Goal: Transaction & Acquisition: Purchase product/service

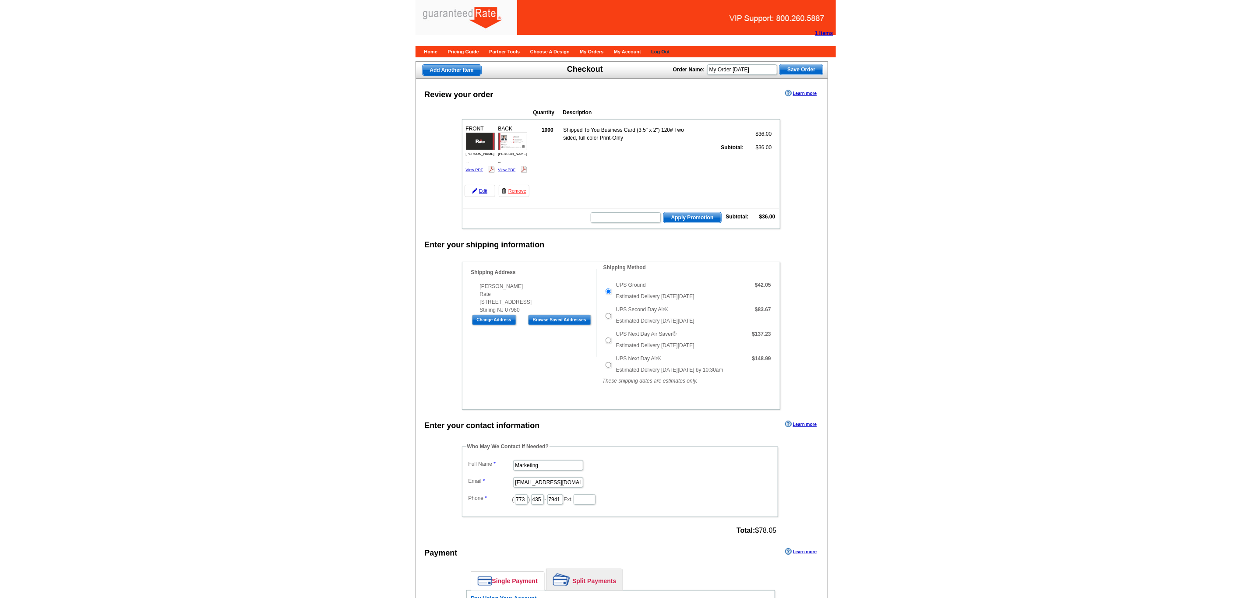
drag, startPoint x: 486, startPoint y: 203, endPoint x: 690, endPoint y: 50, distance: 254.3
click at [499, 197] on link "Remove" at bounding box center [514, 191] width 31 height 12
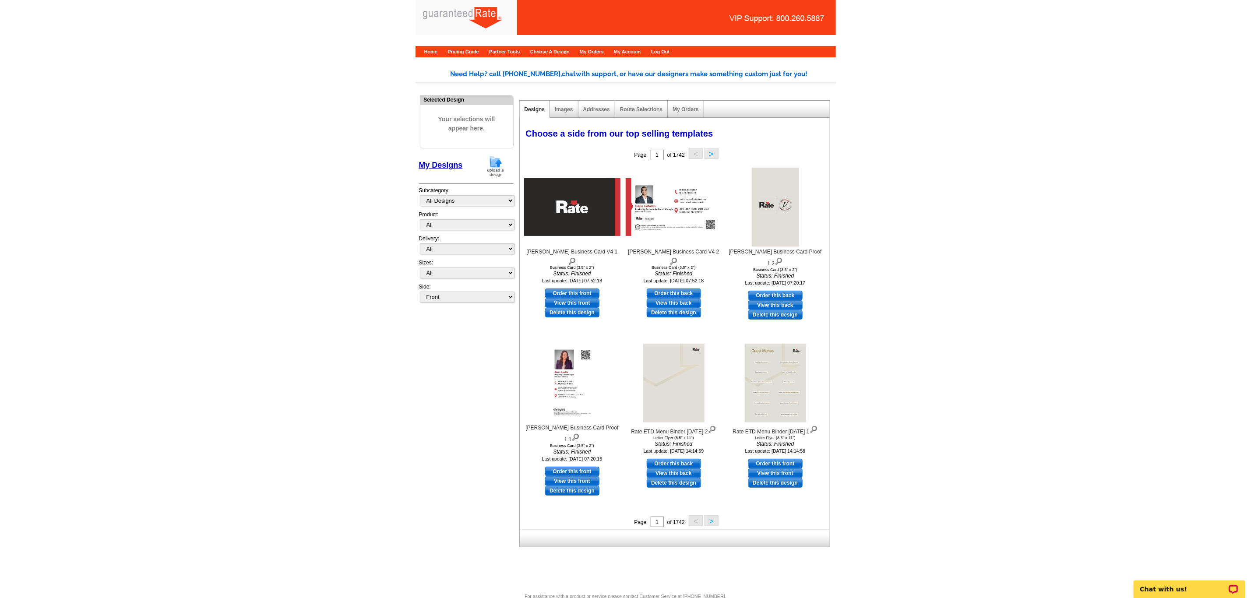
click at [493, 176] on img at bounding box center [495, 166] width 23 height 22
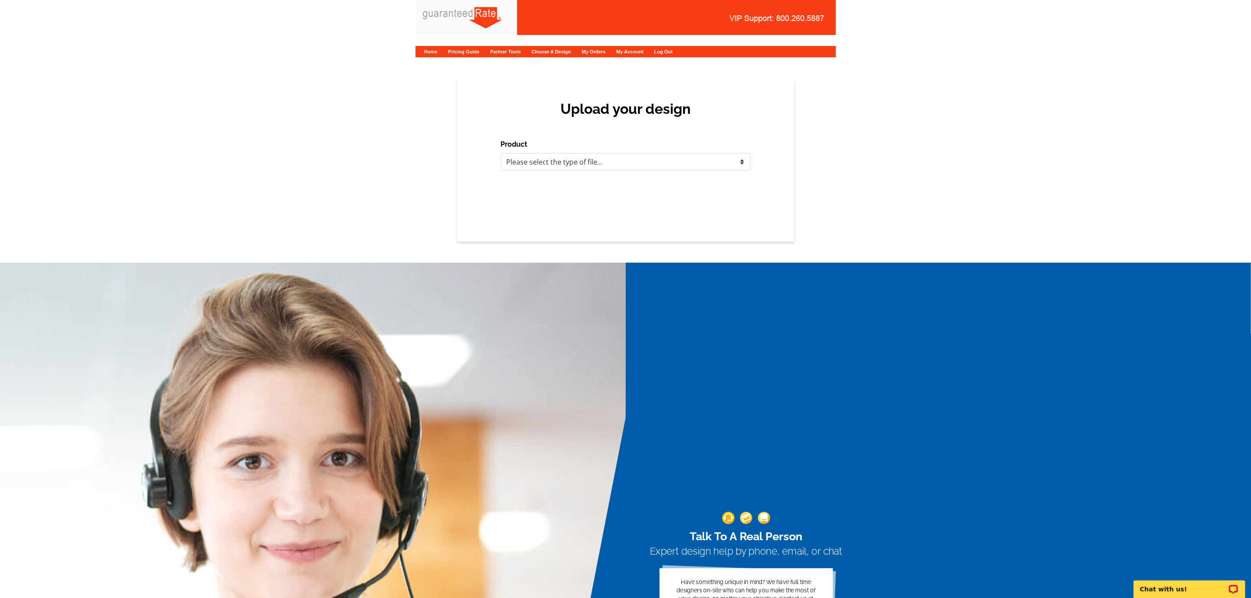
click at [546, 171] on div "Upload your design Product Please select the type of file... Postcards Calendar…" at bounding box center [625, 161] width 337 height 162
click at [547, 167] on select "Please select the type of file... Postcards Calendars Business Cards Letters an…" at bounding box center [626, 162] width 250 height 18
select select "3"
click at [501, 153] on select "Please select the type of file... Postcards Calendars Business Cards Letters an…" at bounding box center [626, 162] width 250 height 18
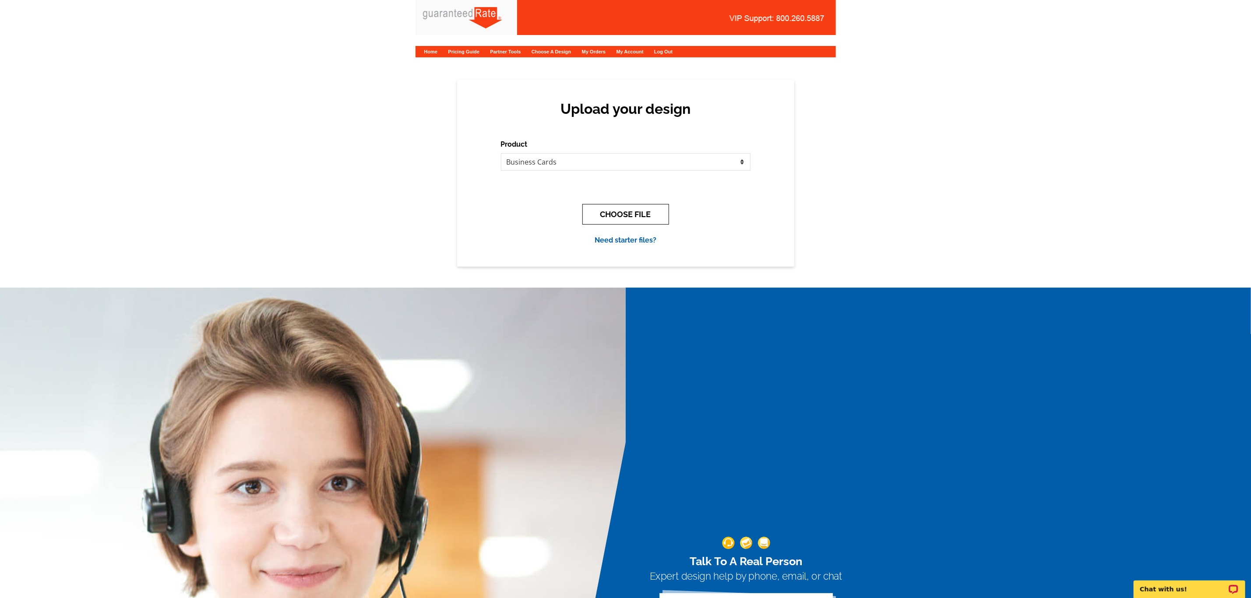
click at [605, 214] on button "CHOOSE FILE" at bounding box center [625, 214] width 87 height 21
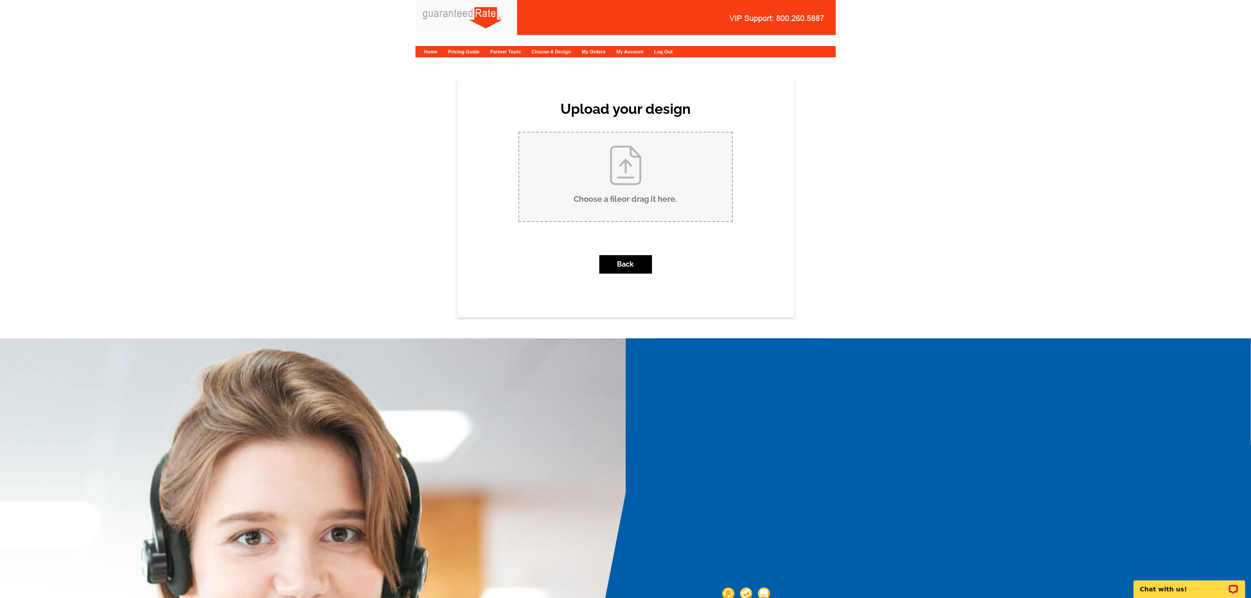
click at [609, 190] on input "Choose a file or drag it here ." at bounding box center [625, 177] width 213 height 88
type input "C:\fakepath\Carlo Cataldo Business Card V4.pdf"
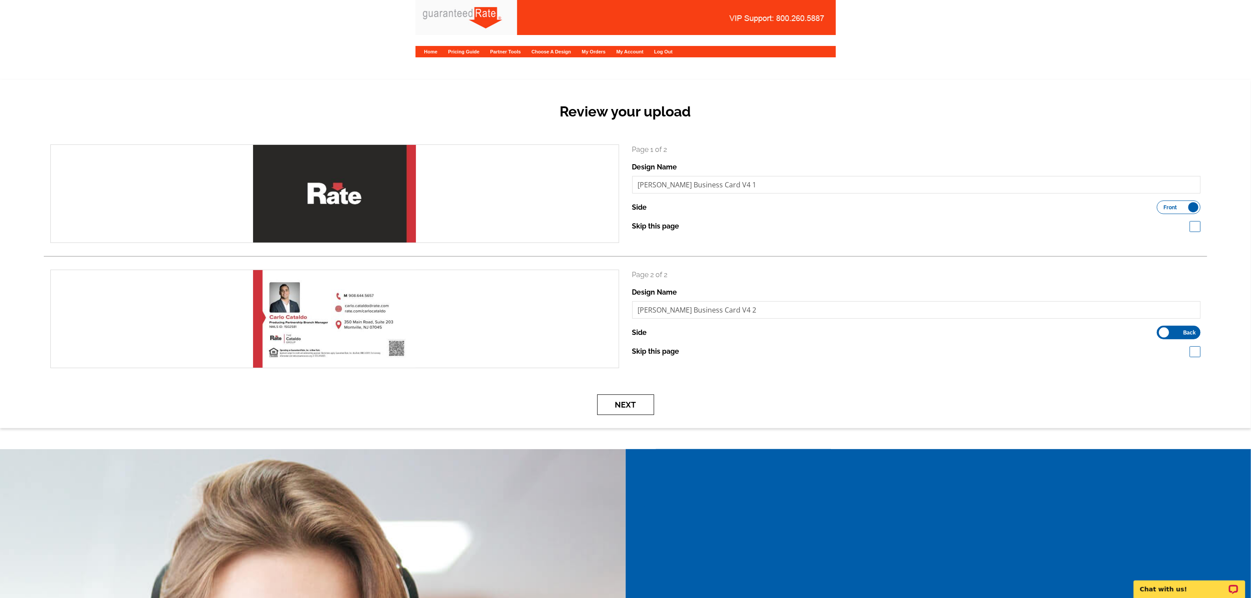
click at [627, 404] on button "Next" at bounding box center [625, 405] width 57 height 21
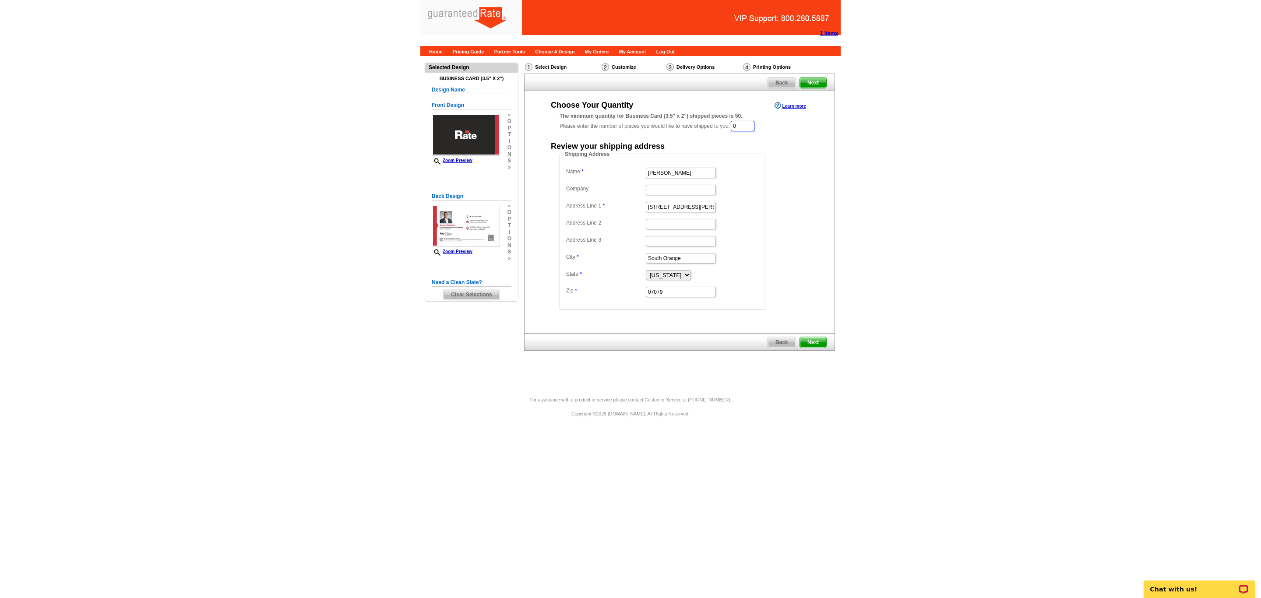
drag, startPoint x: 749, startPoint y: 124, endPoint x: 654, endPoint y: 121, distance: 94.6
click at [657, 121] on div "The minimum quantity for Business Card (3.5" x 2") shipped pieces is 50. Please…" at bounding box center [680, 122] width 240 height 20
type input "1000"
drag, startPoint x: 695, startPoint y: 175, endPoint x: 506, endPoint y: 151, distance: 191.1
click at [506, 151] on div "Need Help? call 800-260-5887, chat with support, or have our designers make som…" at bounding box center [630, 222] width 420 height 333
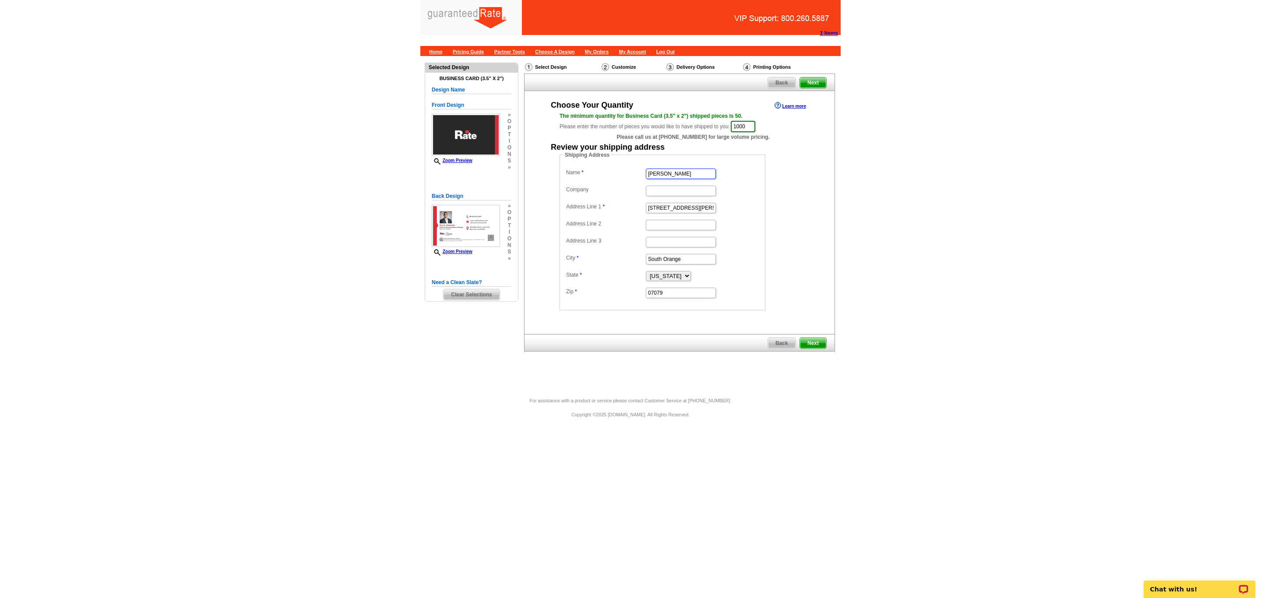
type input "Carlo Cataldo"
click at [659, 190] on input "Company" at bounding box center [681, 191] width 70 height 11
type input "Rate"
drag, startPoint x: 696, startPoint y: 211, endPoint x: 426, endPoint y: 179, distance: 272.5
click at [426, 179] on div "Need Help? call 800-260-5887, chat with support, or have our designers make som…" at bounding box center [630, 222] width 420 height 333
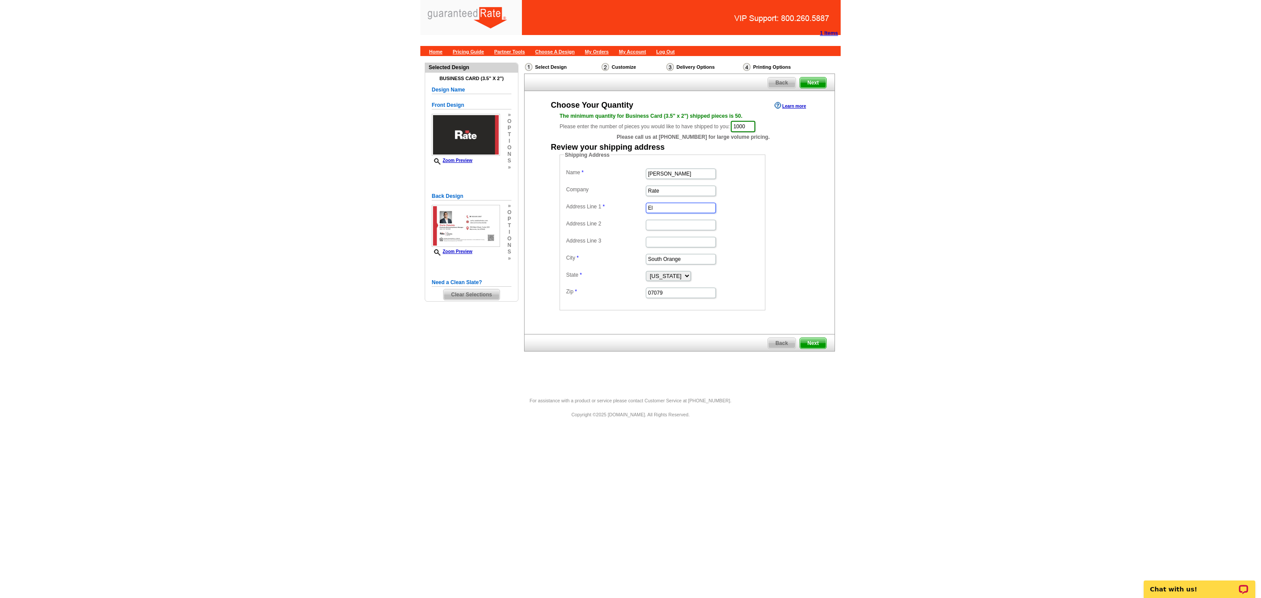
type input "E"
type input "2"
type input "[STREET_ADDRESS]"
drag, startPoint x: 703, startPoint y: 263, endPoint x: 503, endPoint y: 259, distance: 200.1
click at [503, 259] on div "Need Help? call 800-260-5887, chat with support, or have our designers make som…" at bounding box center [630, 222] width 420 height 333
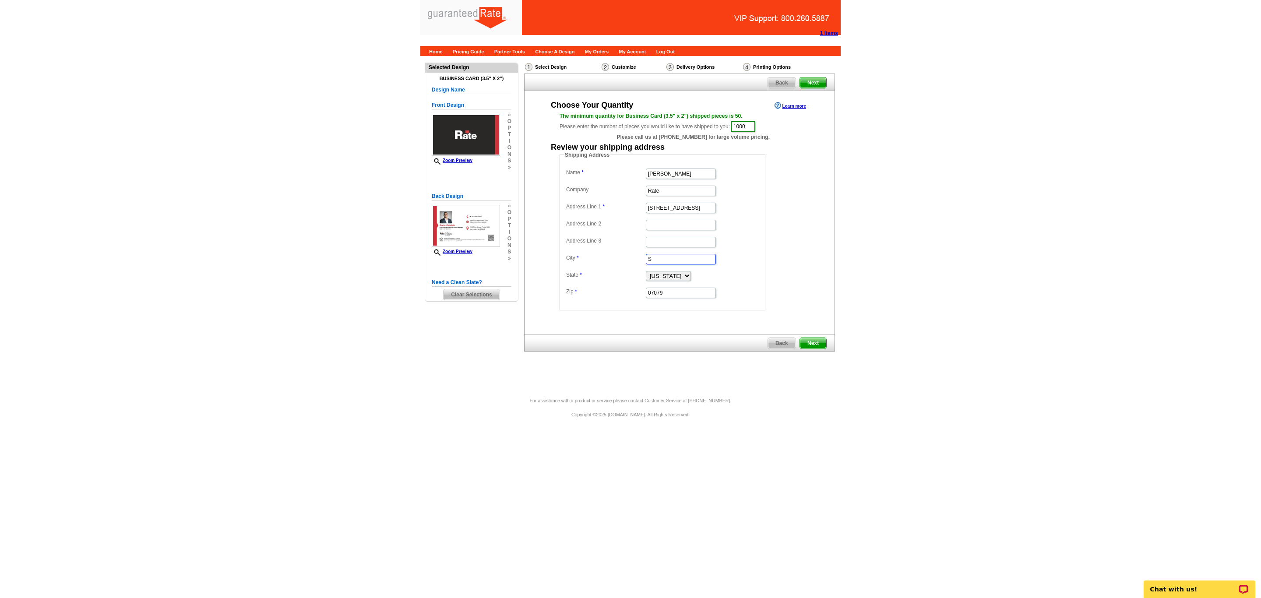
type input "Stirling"
click at [683, 295] on input "07079" at bounding box center [681, 293] width 70 height 11
type input "07980"
click at [812, 345] on span "Next" at bounding box center [813, 343] width 26 height 11
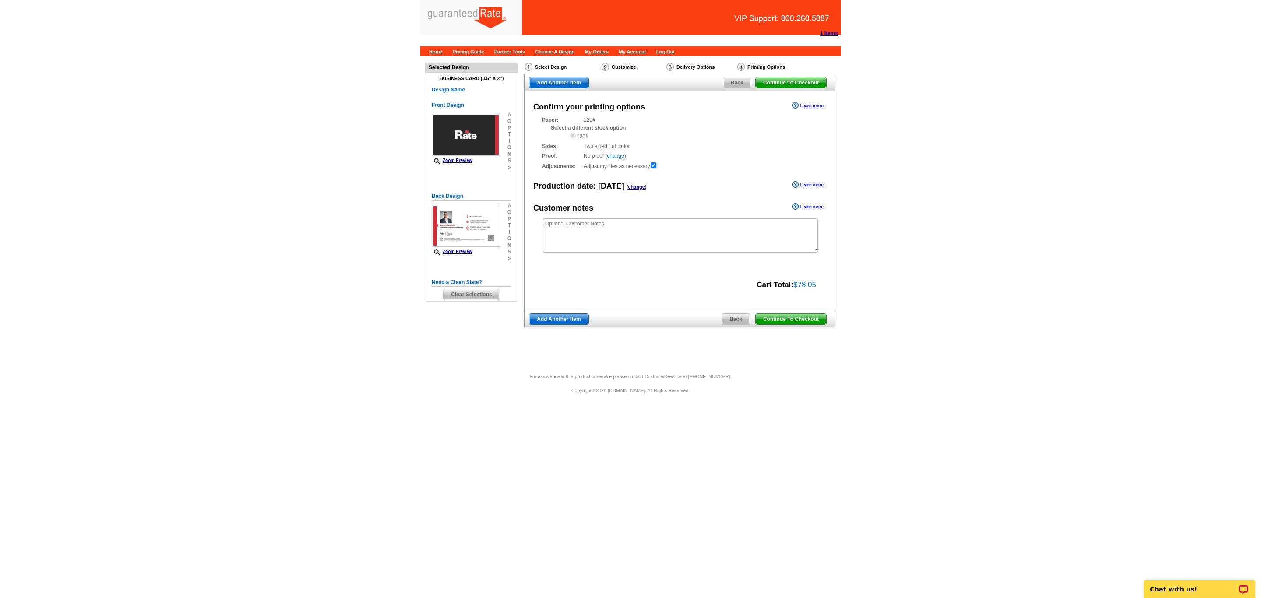
click at [800, 324] on span "Continue To Checkout" at bounding box center [791, 319] width 70 height 11
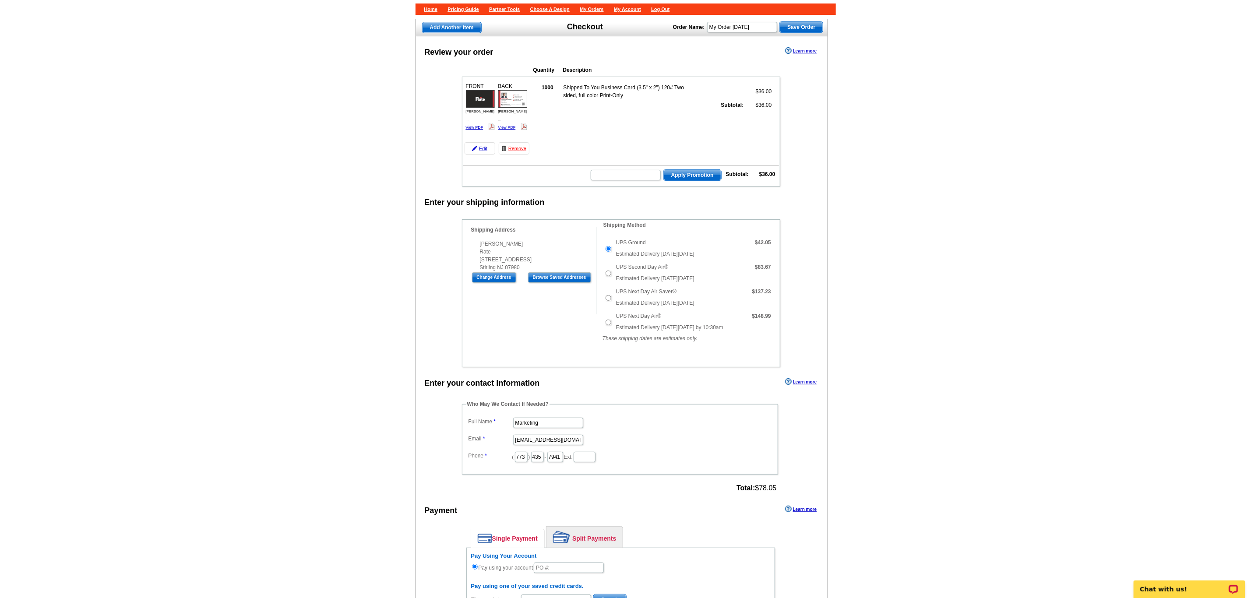
scroll to position [66, 0]
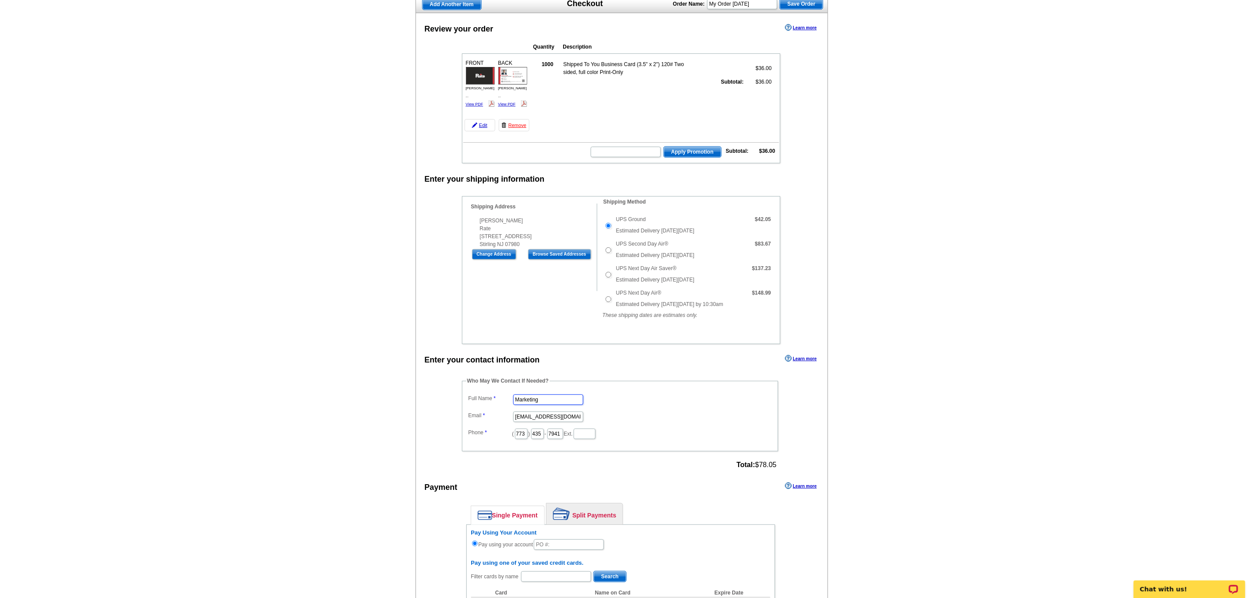
drag, startPoint x: 507, startPoint y: 410, endPoint x: 480, endPoint y: 410, distance: 27.2
click at [480, 410] on dl "Full Name Marketing Email marketing@guaranteedrate.com Phone ( 773 ) 435 - 7941…" at bounding box center [619, 416] width 307 height 48
type input "Daniel Zorn"
type input "d"
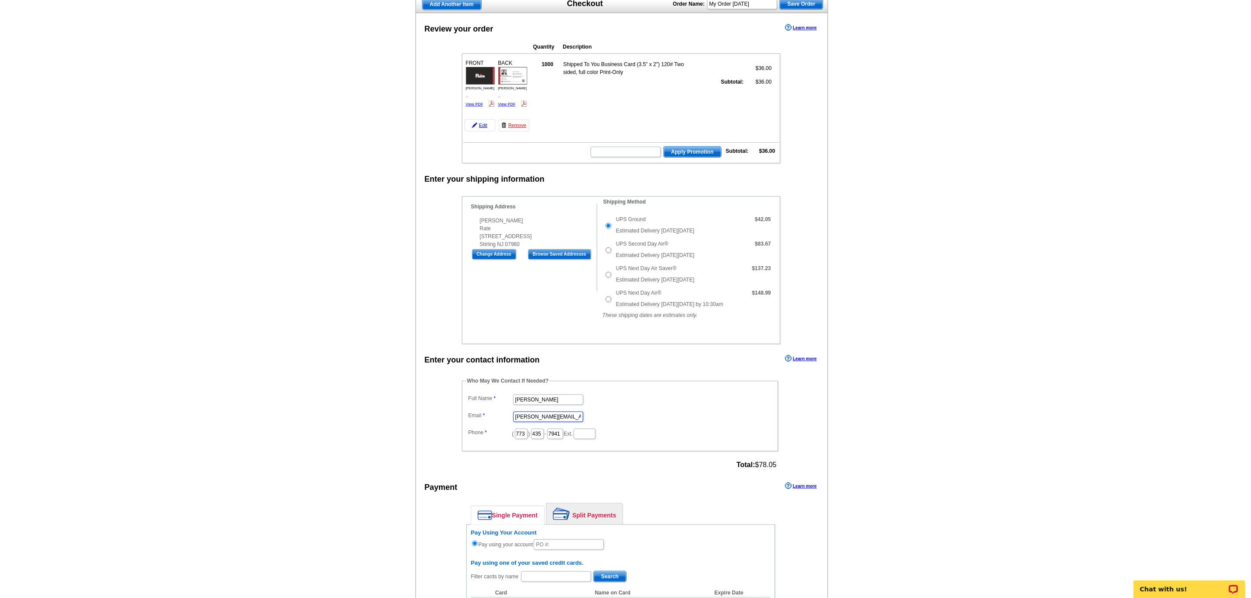
type input "Daniel.Zorn@rate.com"
click at [520, 439] on input "773" at bounding box center [521, 434] width 13 height 11
click at [544, 439] on input "435" at bounding box center [537, 434] width 13 height 11
drag, startPoint x: 531, startPoint y: 447, endPoint x: 443, endPoint y: 447, distance: 87.6
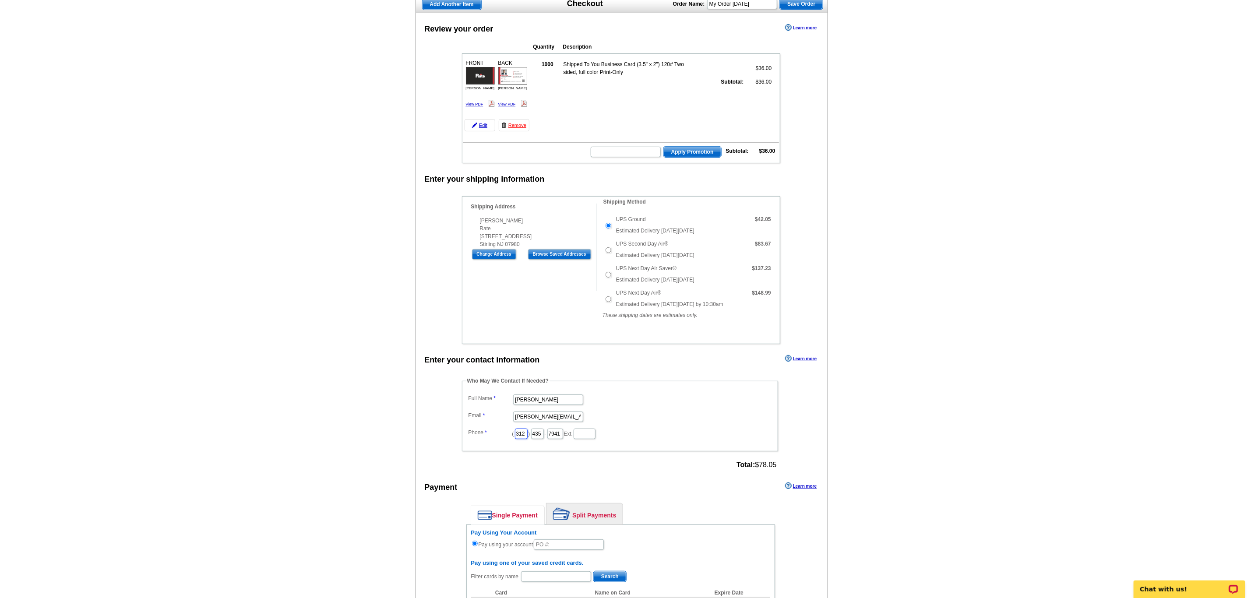
type input "312"
click at [544, 439] on input "435" at bounding box center [537, 434] width 13 height 11
type input "4"
click at [544, 439] on input "text" at bounding box center [537, 434] width 13 height 11
type input "509"
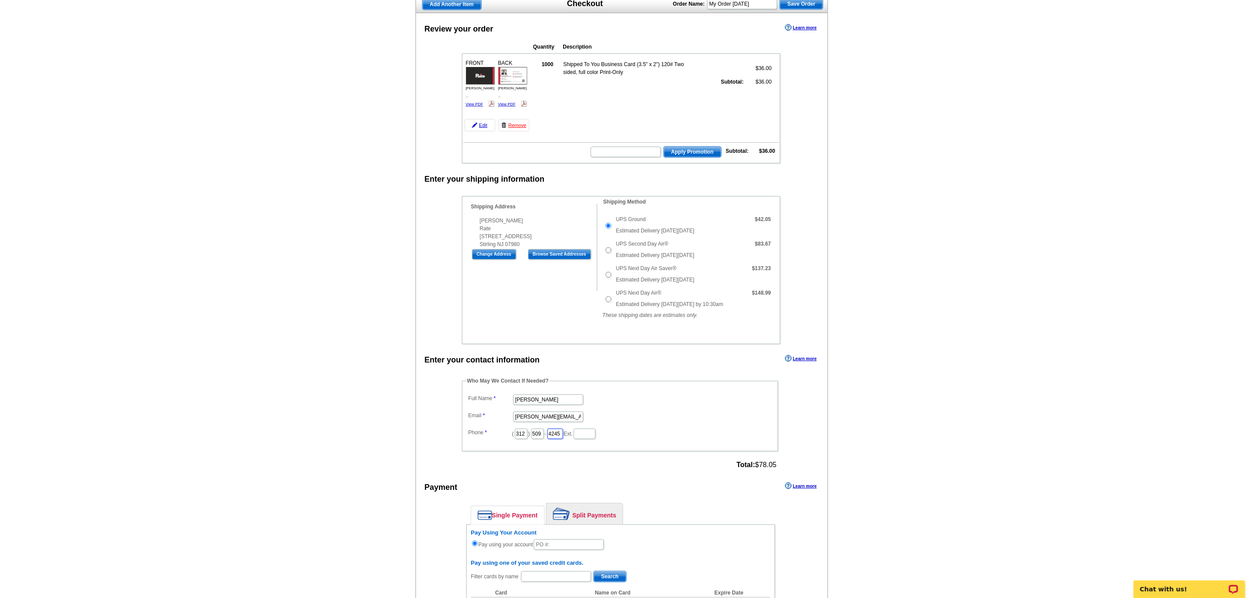
type input "4245"
click at [1018, 383] on main "Add Another Item Checkout Order Name: My Order 2025-09-10 Save Order Review you…" at bounding box center [625, 455] width 1251 height 930
